Goal: Task Accomplishment & Management: Use online tool/utility

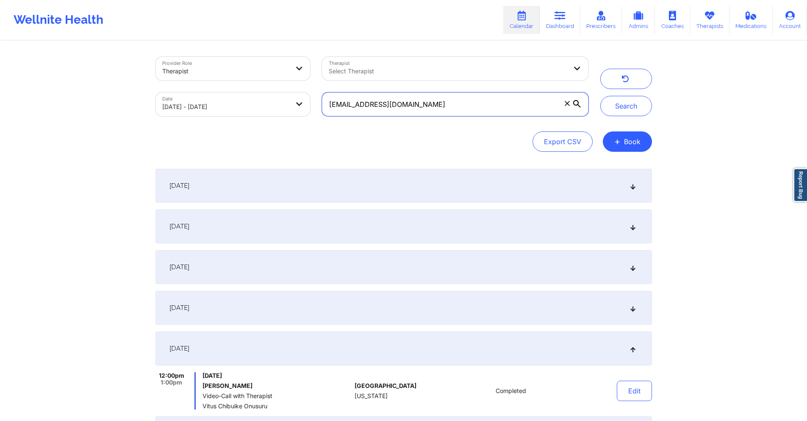
click at [437, 102] on input "[EMAIL_ADDRESS][DOMAIN_NAME]" at bounding box center [455, 104] width 266 height 24
paste input ""From [DATE] session From [DATE] session Acuity Notes: Updated [DATE] - CA New …"
paste input "[EMAIL_ADDRESS][DOMAIN_NAME]"
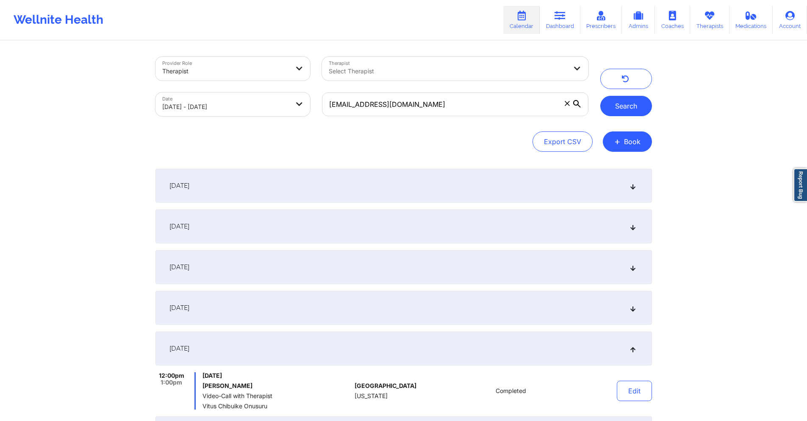
click at [622, 106] on button "Search" at bounding box center [627, 106] width 52 height 20
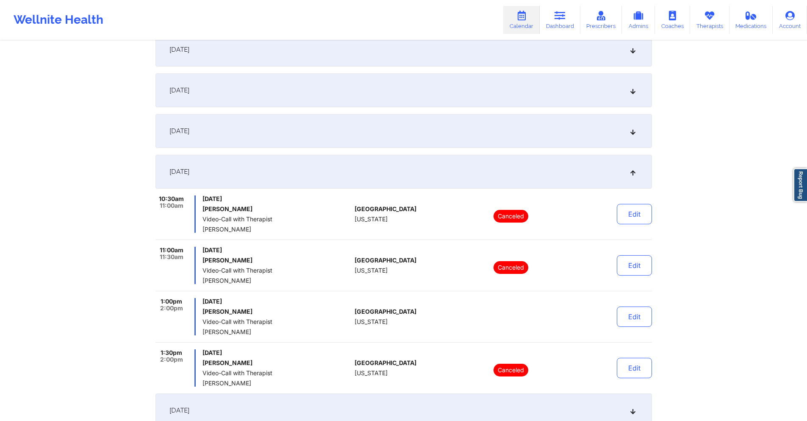
scroll to position [170, 0]
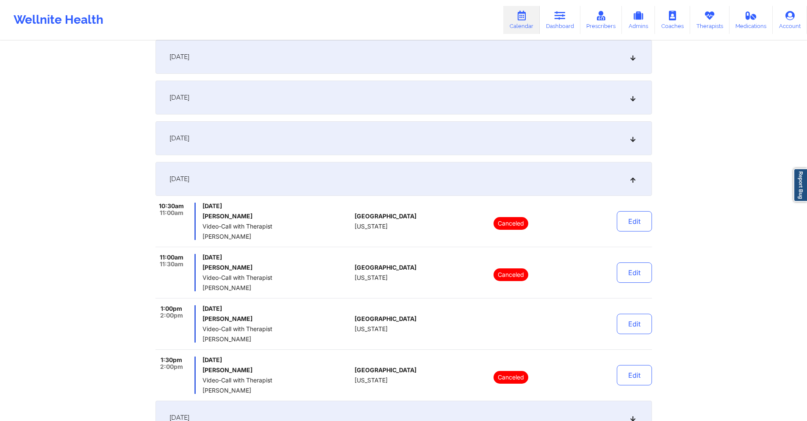
click at [413, 106] on div "[DATE]" at bounding box center [404, 98] width 497 height 34
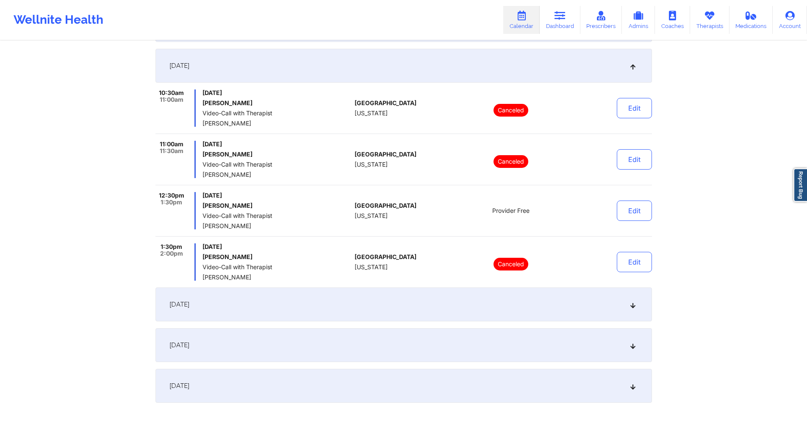
scroll to position [270, 0]
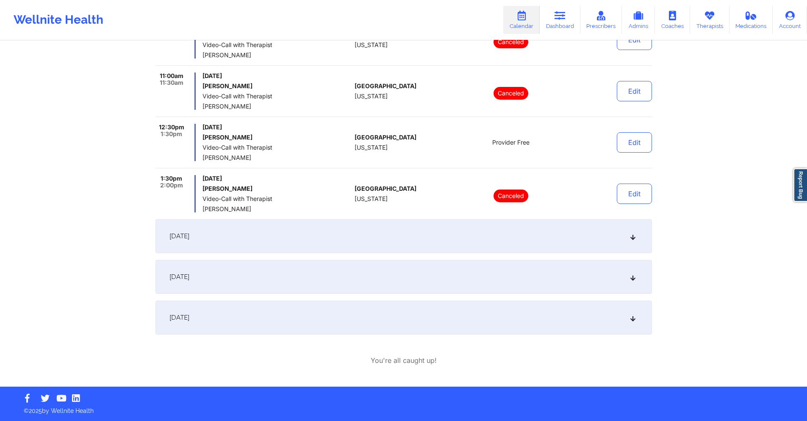
click at [375, 271] on div "[DATE]" at bounding box center [404, 277] width 497 height 34
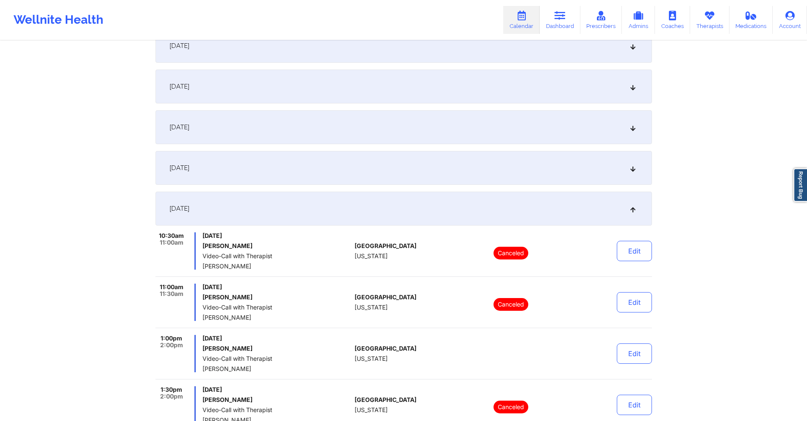
scroll to position [0, 0]
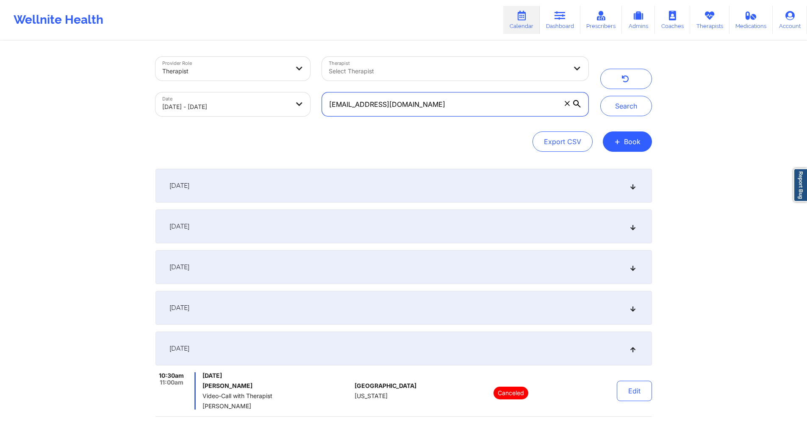
click at [449, 104] on input "[EMAIL_ADDRESS][DOMAIN_NAME]" at bounding box center [455, 104] width 266 height 24
paste input "[EMAIL_ADDRESS]"
click at [623, 100] on button "Search" at bounding box center [627, 106] width 52 height 20
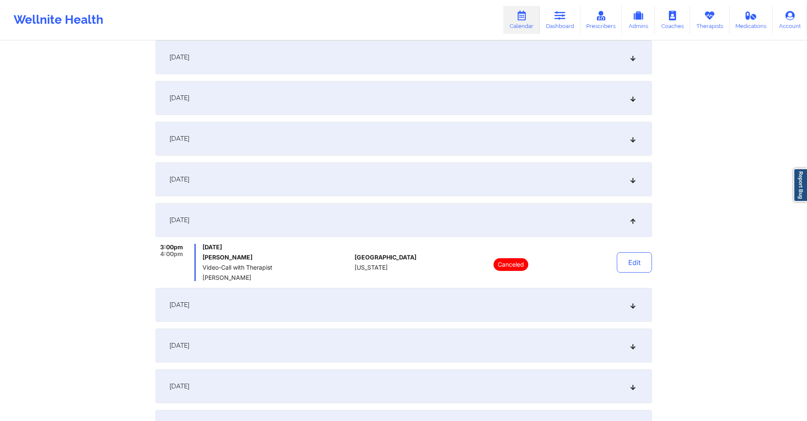
scroll to position [170, 0]
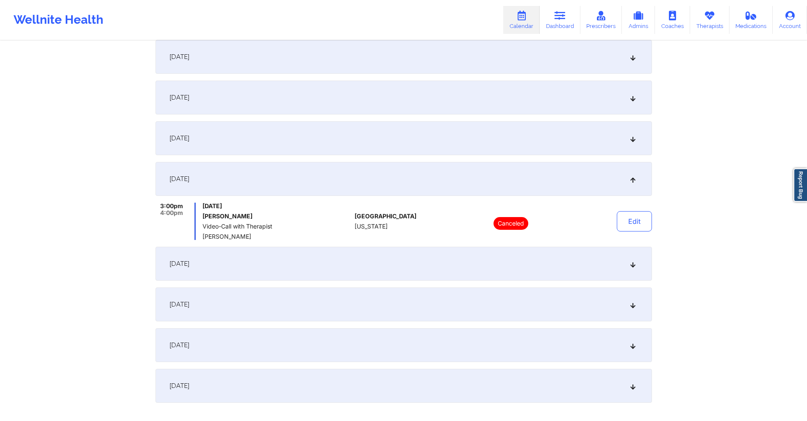
click at [417, 171] on div "[DATE]" at bounding box center [404, 179] width 497 height 34
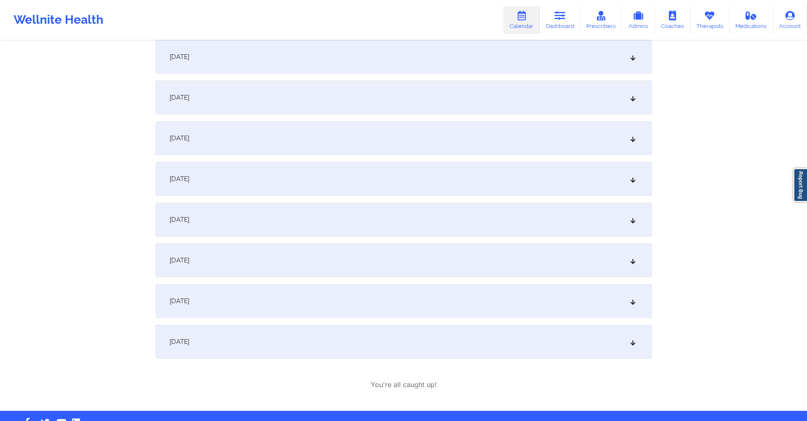
click at [417, 171] on div "[DATE]" at bounding box center [404, 179] width 497 height 34
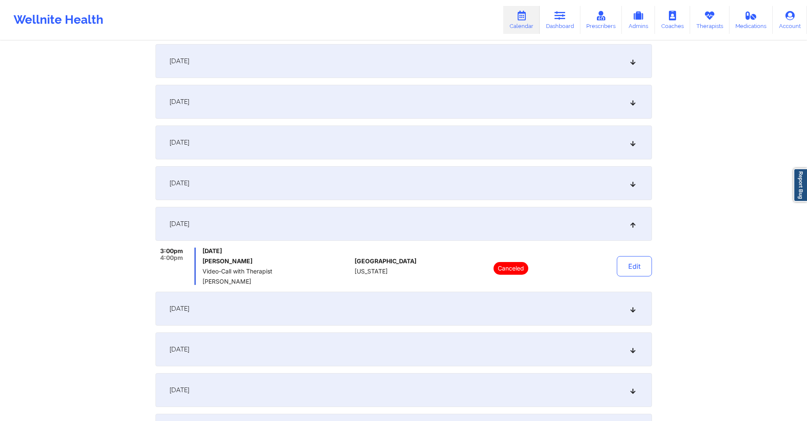
scroll to position [0, 0]
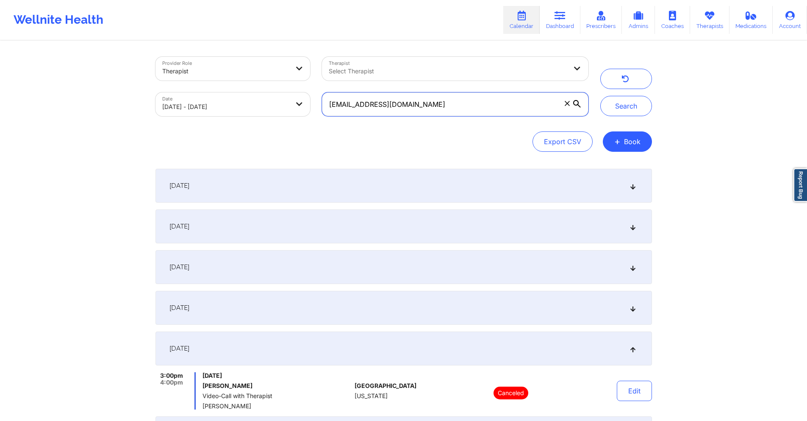
click at [467, 106] on input "[EMAIL_ADDRESS][DOMAIN_NAME]" at bounding box center [455, 104] width 266 height 24
paste input "[EMAIL_ADDRESS]"
click at [620, 106] on button "Search" at bounding box center [627, 106] width 52 height 20
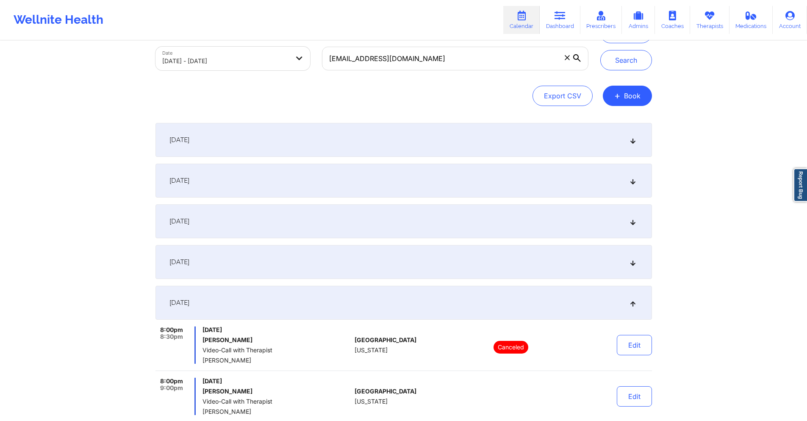
scroll to position [126, 0]
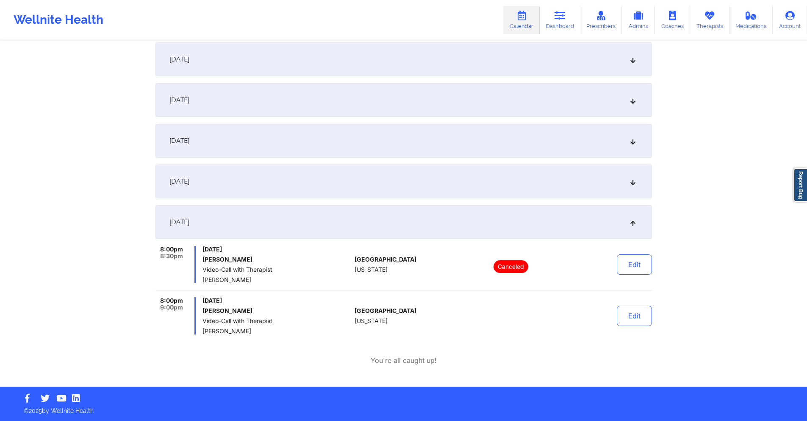
click at [396, 185] on div "[DATE]" at bounding box center [404, 181] width 497 height 34
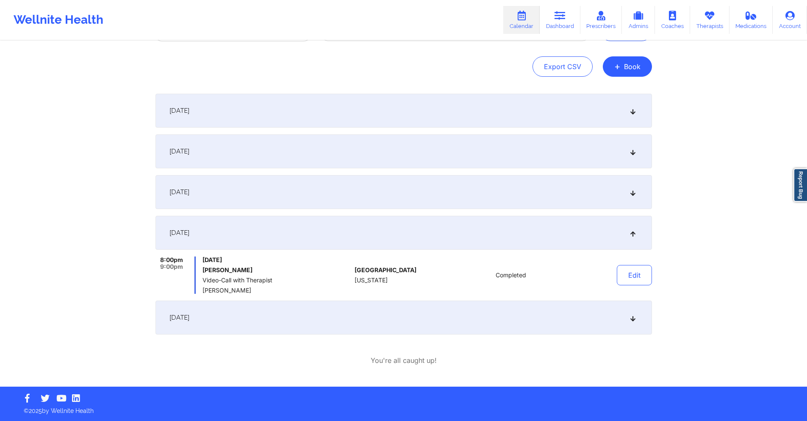
click at [271, 317] on div "[DATE]" at bounding box center [404, 318] width 497 height 34
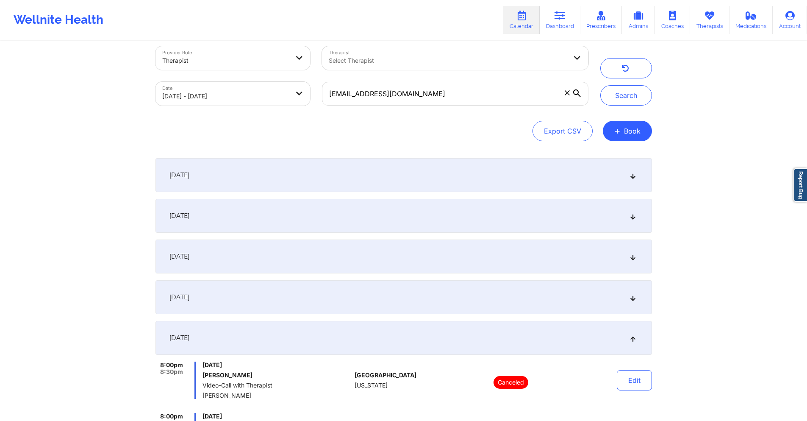
scroll to position [0, 0]
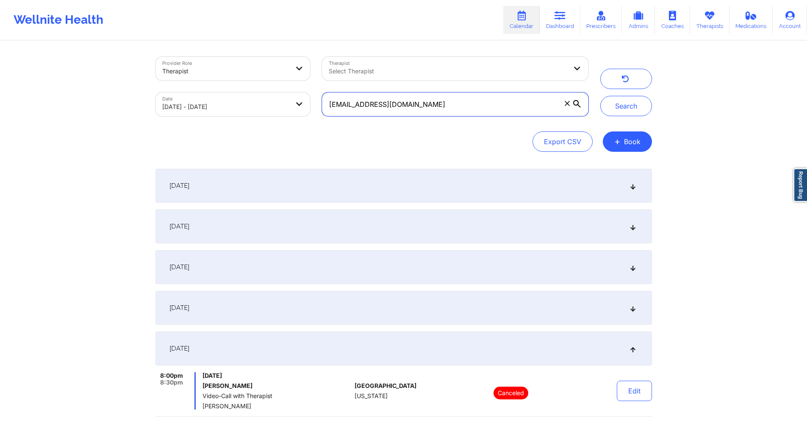
click at [445, 104] on input "[EMAIL_ADDRESS][DOMAIN_NAME]" at bounding box center [455, 104] width 266 height 24
paste input "[EMAIL_ADDRESS]"
type input "[EMAIL_ADDRESS][DOMAIN_NAME]"
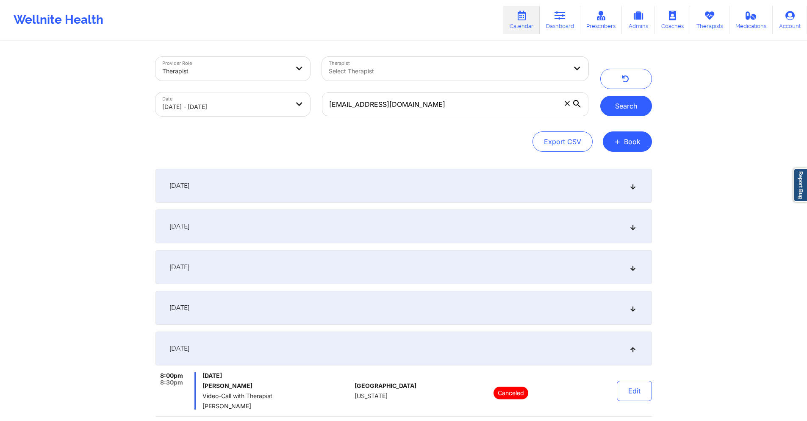
click at [617, 107] on button "Search" at bounding box center [627, 106] width 52 height 20
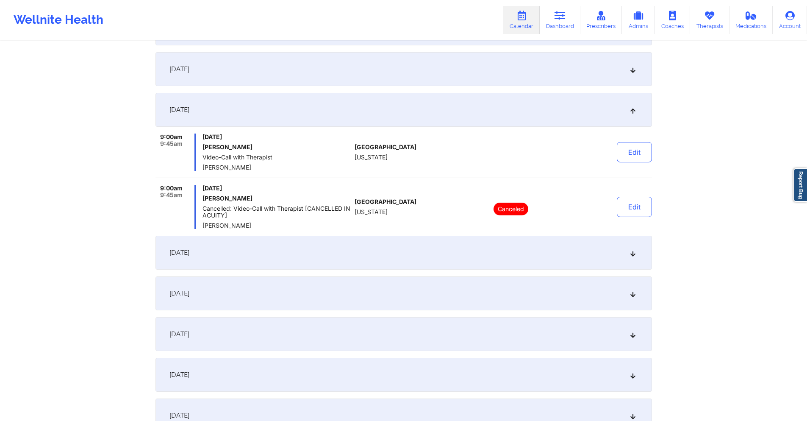
scroll to position [297, 0]
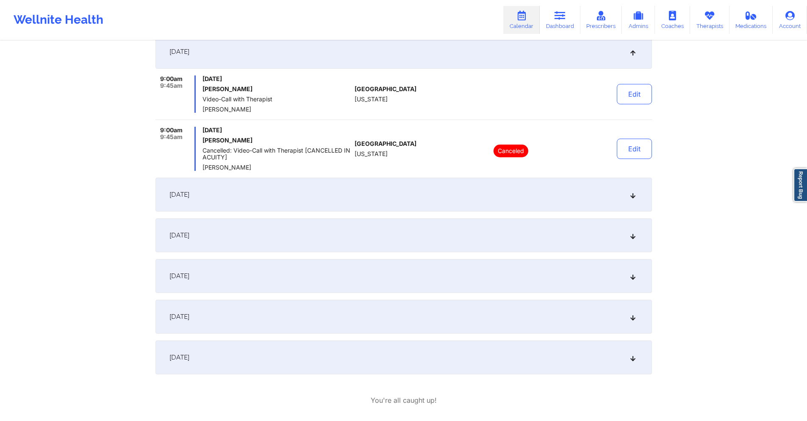
click at [394, 199] on div "[DATE]" at bounding box center [404, 195] width 497 height 34
